Goal: Navigation & Orientation: Find specific page/section

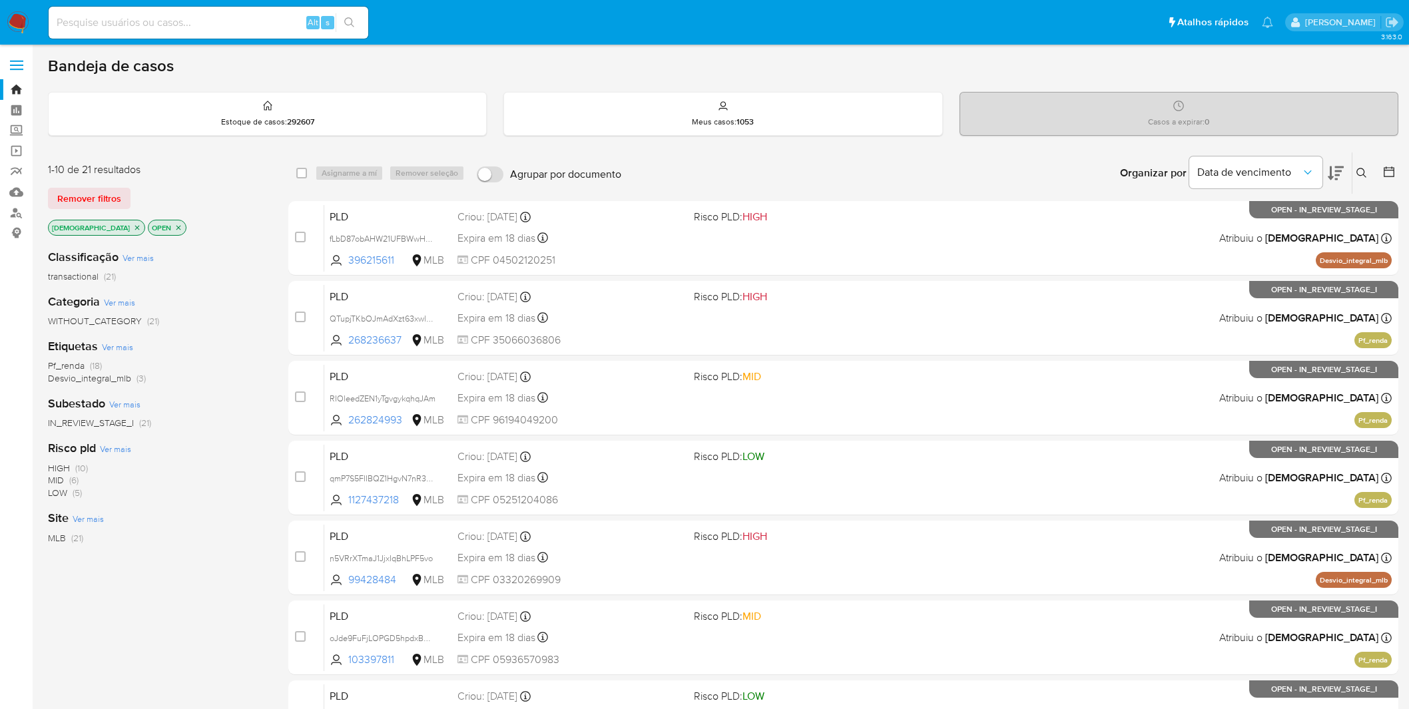
click at [21, 17] on img at bounding box center [18, 22] width 23 height 23
click at [24, 22] on img at bounding box center [18, 22] width 23 height 23
click at [18, 27] on img at bounding box center [18, 22] width 23 height 23
click at [19, 21] on img at bounding box center [18, 22] width 23 height 23
click at [35, 29] on nav "Pausado Ver notificaciones Alt s Atalhos rápidos Presiona las siguientes teclas…" at bounding box center [704, 22] width 1409 height 45
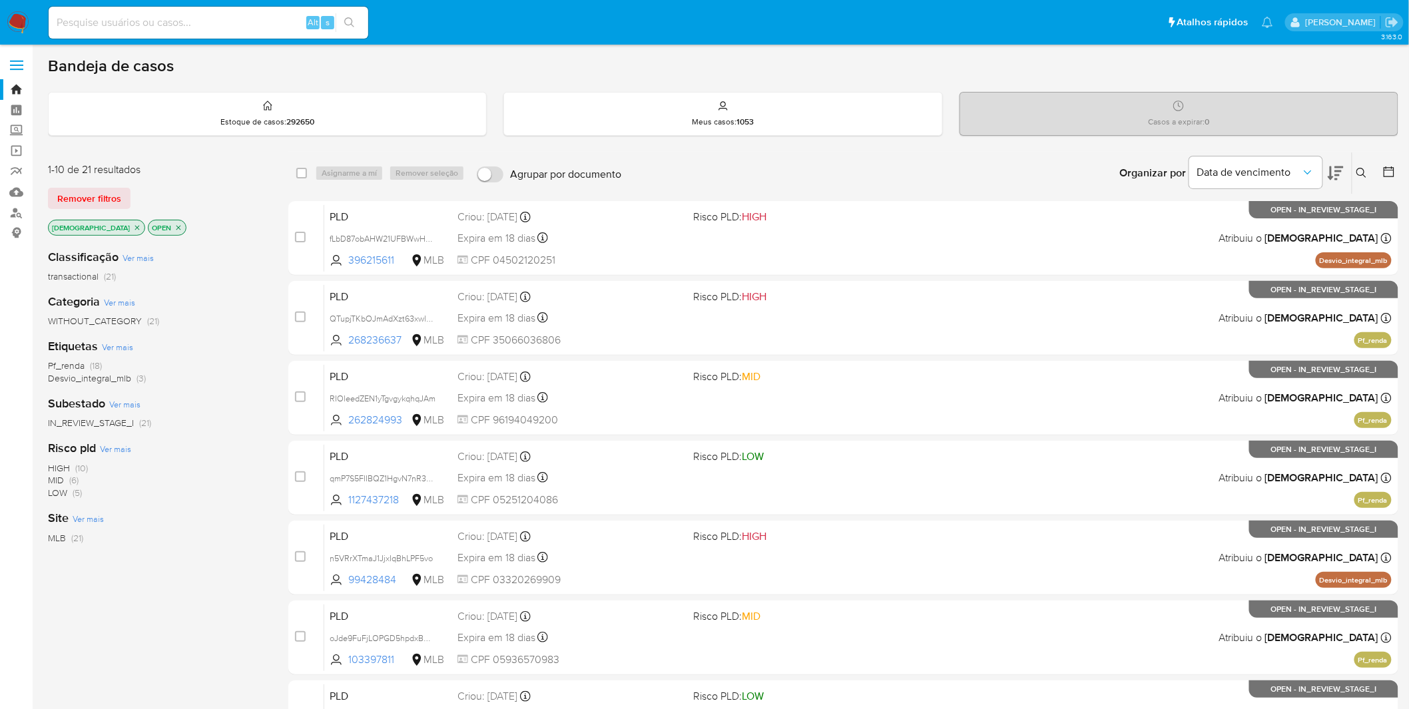
click at [27, 25] on img at bounding box center [18, 22] width 23 height 23
